Goal: Obtain resource: Obtain resource

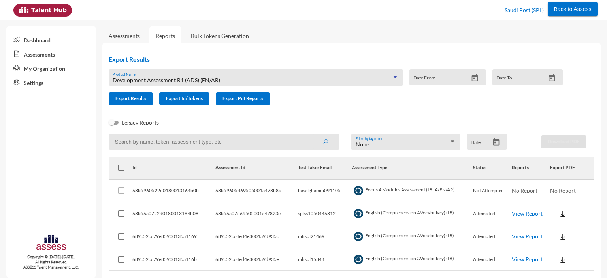
click at [237, 80] on div "Development Assessment R1 (ADS) (EN/AR)" at bounding box center [252, 80] width 279 height 6
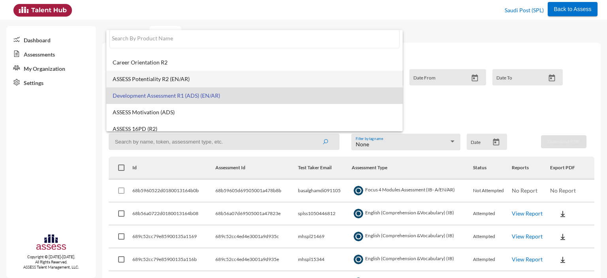
scroll to position [6, 0]
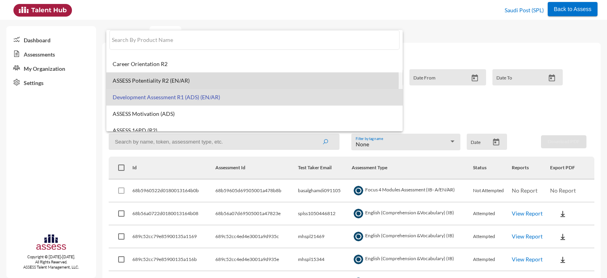
click at [172, 81] on span "ASSESS Potentiality R2 (EN/AR)" at bounding box center [255, 80] width 284 height 6
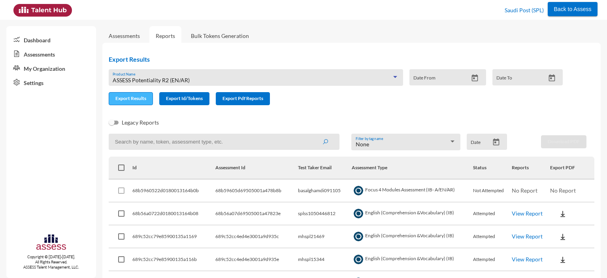
click at [127, 96] on span "Export Results" at bounding box center [130, 98] width 31 height 6
click at [198, 77] on div "ASSESS Potentiality R2 (EN/AR)" at bounding box center [252, 80] width 279 height 6
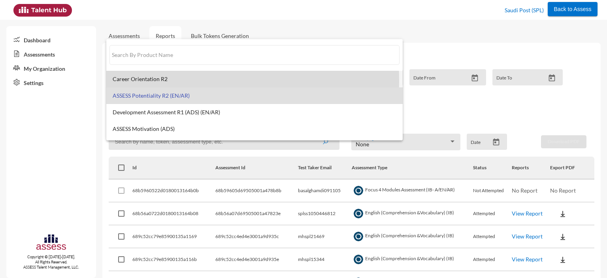
click at [153, 81] on span "Career Orientation R2" at bounding box center [255, 79] width 284 height 6
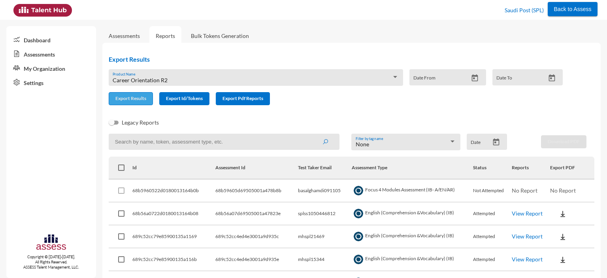
click at [122, 99] on span "Export Results" at bounding box center [130, 98] width 31 height 6
click at [182, 79] on div "Career Orientation R2" at bounding box center [252, 80] width 279 height 6
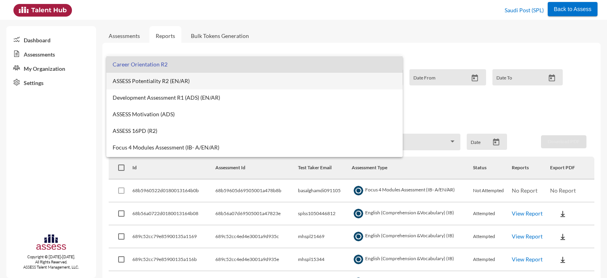
scroll to position [32, 0]
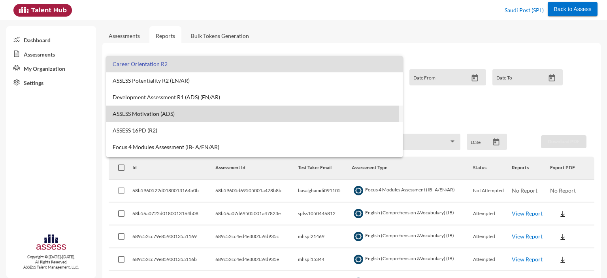
click at [166, 115] on span "ASSESS Motivation (ADS)" at bounding box center [255, 114] width 284 height 6
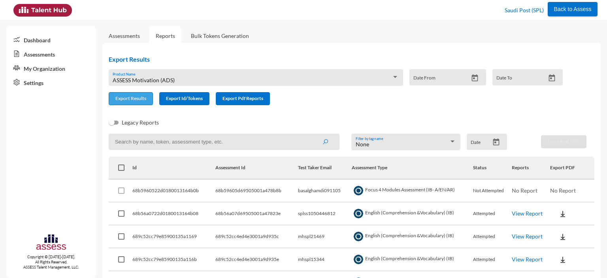
click at [129, 101] on span "Export Results" at bounding box center [130, 98] width 31 height 6
click at [210, 78] on div "ASSESS Motivation (ADS)" at bounding box center [252, 80] width 279 height 6
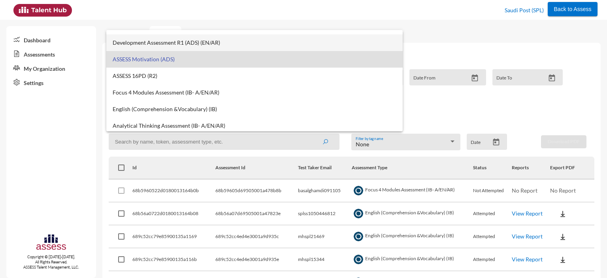
scroll to position [63, 0]
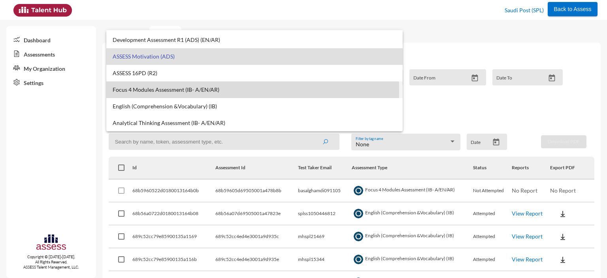
click at [158, 90] on span "Focus 4 Modules Assessment (IB- A/EN/AR)" at bounding box center [255, 90] width 284 height 6
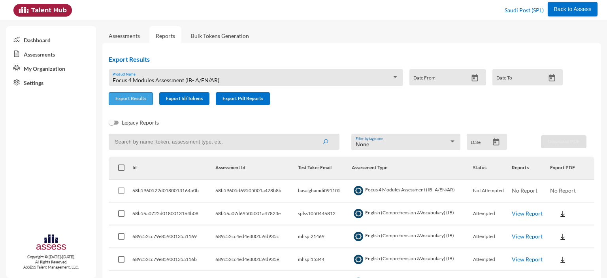
click at [128, 99] on span "Export Results" at bounding box center [130, 98] width 31 height 6
click at [205, 79] on span "Focus 4 Modules Assessment (IB- A/EN/AR)" at bounding box center [166, 80] width 107 height 7
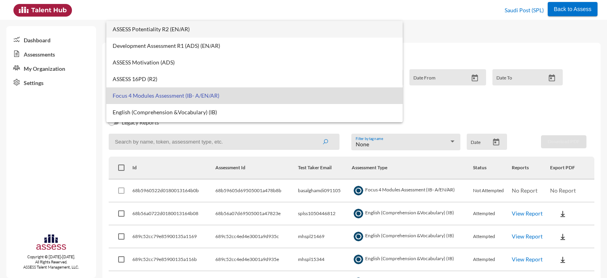
scroll to position [0, 0]
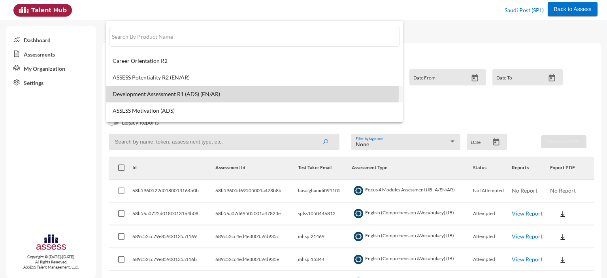
click at [150, 93] on span "Development Assessment R1 (ADS) (EN/AR)" at bounding box center [255, 94] width 284 height 6
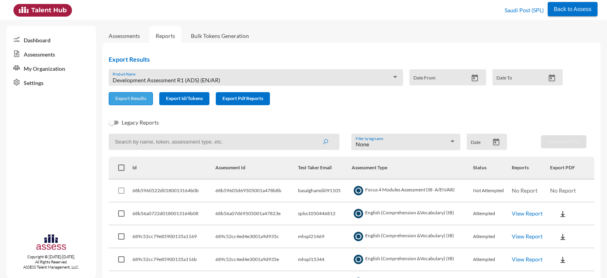
click at [131, 98] on span "Export Results" at bounding box center [130, 98] width 31 height 6
click at [171, 78] on span "Development Assessment R1 (ADS) (EN/AR)" at bounding box center [166, 80] width 107 height 7
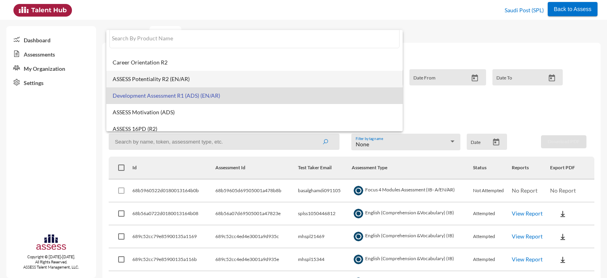
scroll to position [6, 0]
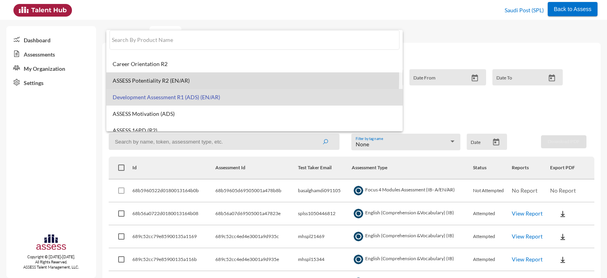
click at [136, 77] on span "ASSESS Potentiality R2 (EN/AR)" at bounding box center [255, 80] width 284 height 6
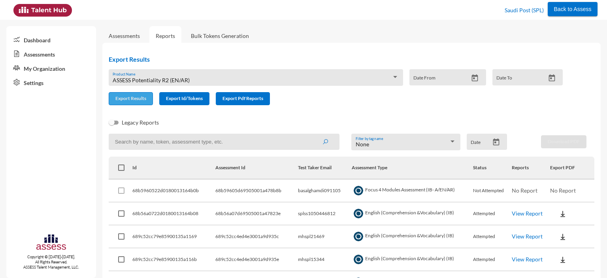
click at [130, 101] on span "Export Results" at bounding box center [130, 98] width 31 height 6
click at [198, 79] on div "ASSESS Potentiality R2 (EN/AR)" at bounding box center [252, 80] width 279 height 6
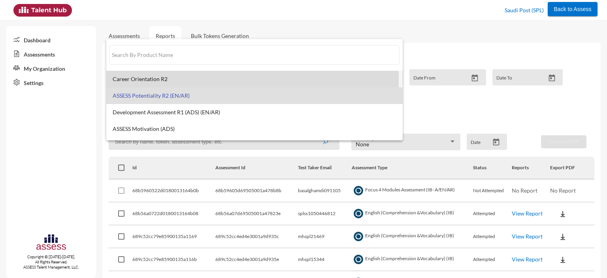
click at [158, 79] on span "Career Orientation R2" at bounding box center [255, 79] width 284 height 6
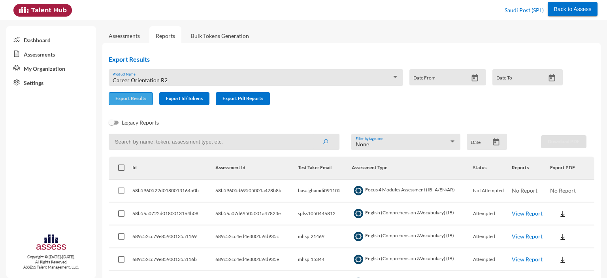
click at [132, 101] on span "Export Results" at bounding box center [130, 98] width 31 height 6
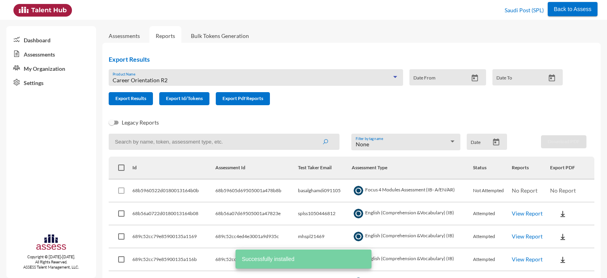
click at [171, 82] on div "Career Orientation R2" at bounding box center [252, 80] width 279 height 6
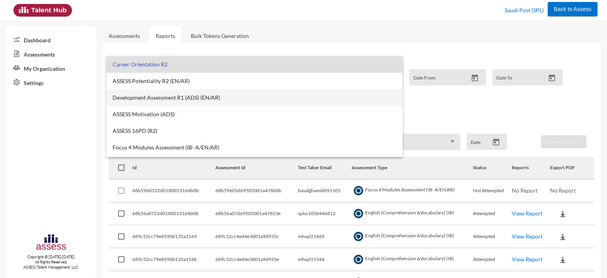
scroll to position [33, 0]
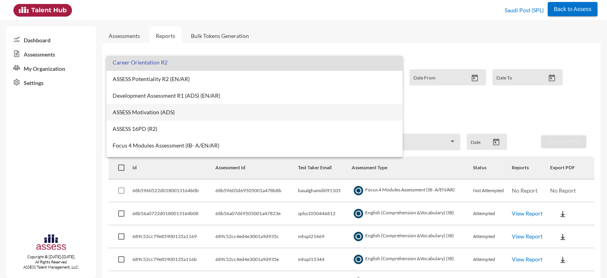
click at [147, 113] on span "ASSESS Motivation (ADS)" at bounding box center [255, 112] width 284 height 6
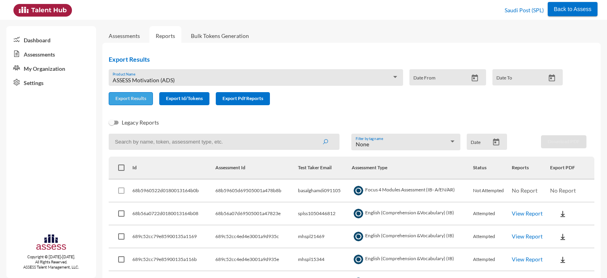
click at [131, 102] on button "Export Results" at bounding box center [131, 98] width 44 height 13
